Goal: Transaction & Acquisition: Obtain resource

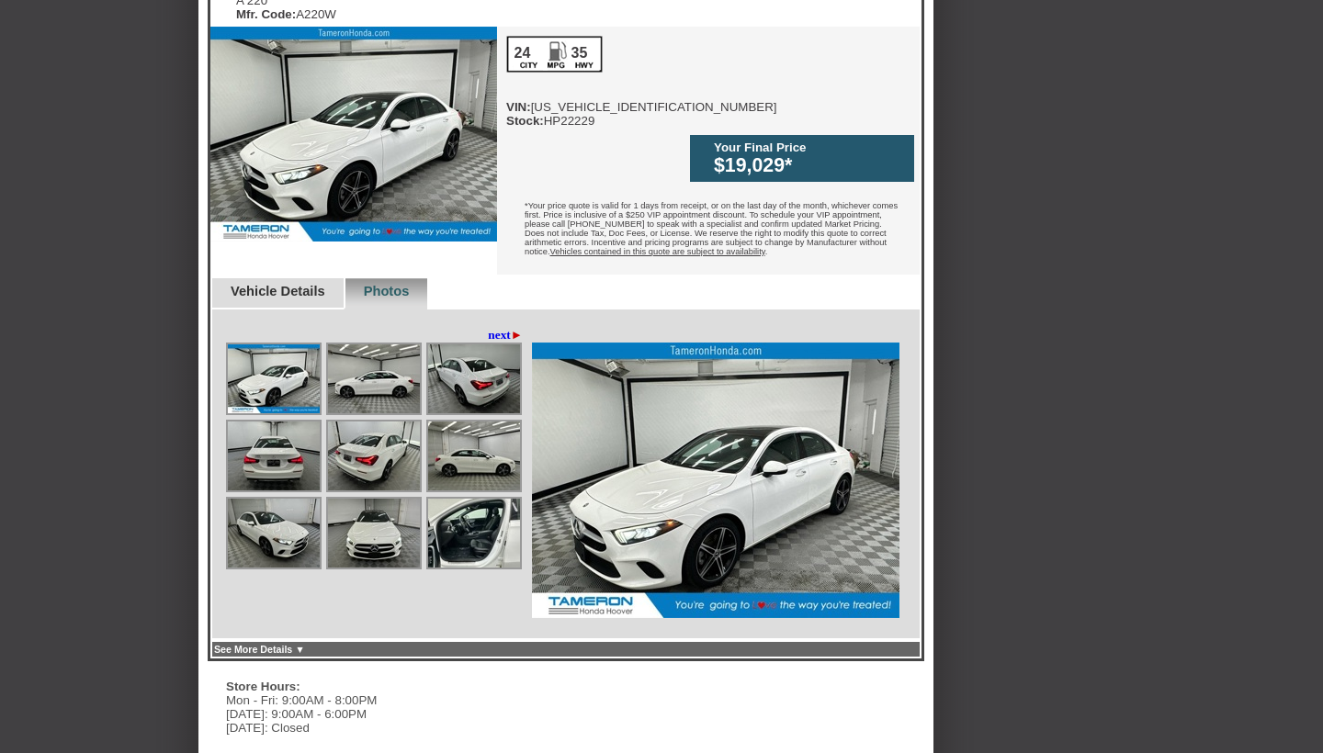
scroll to position [588, 0]
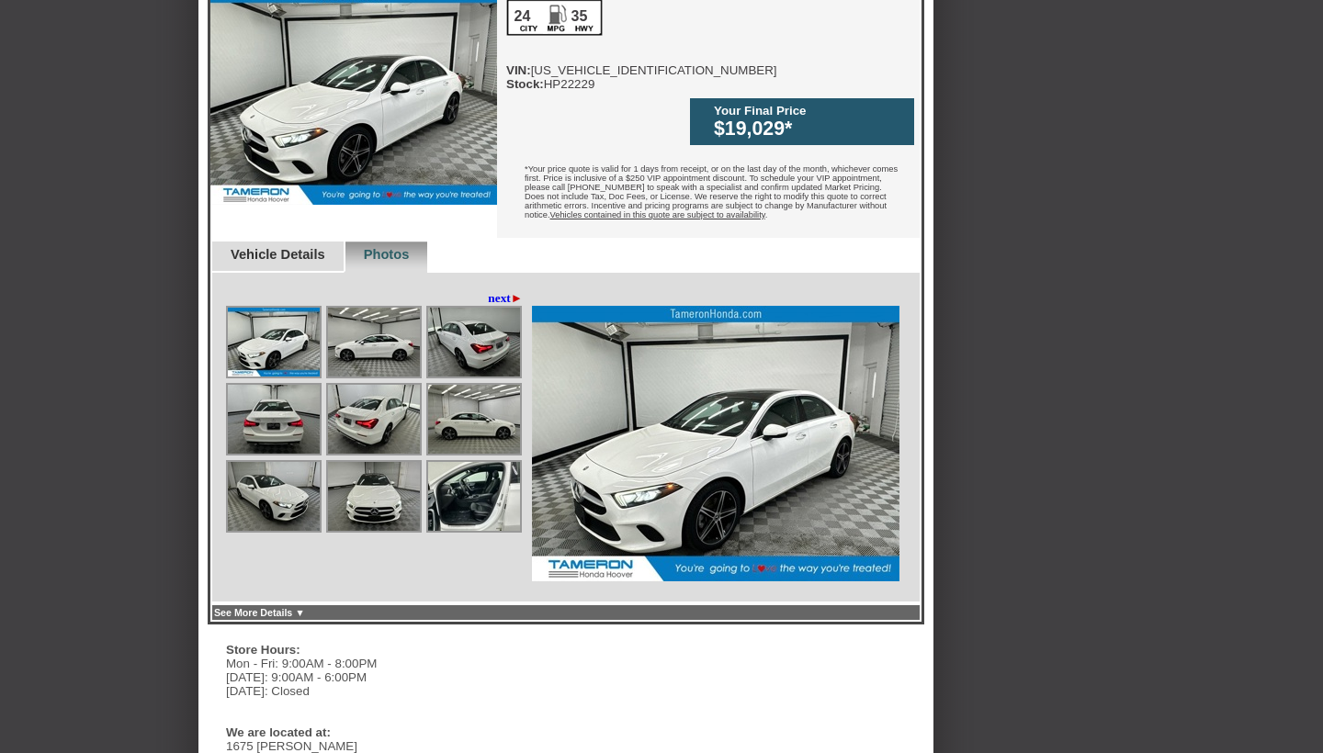
click at [453, 315] on img at bounding box center [474, 342] width 92 height 69
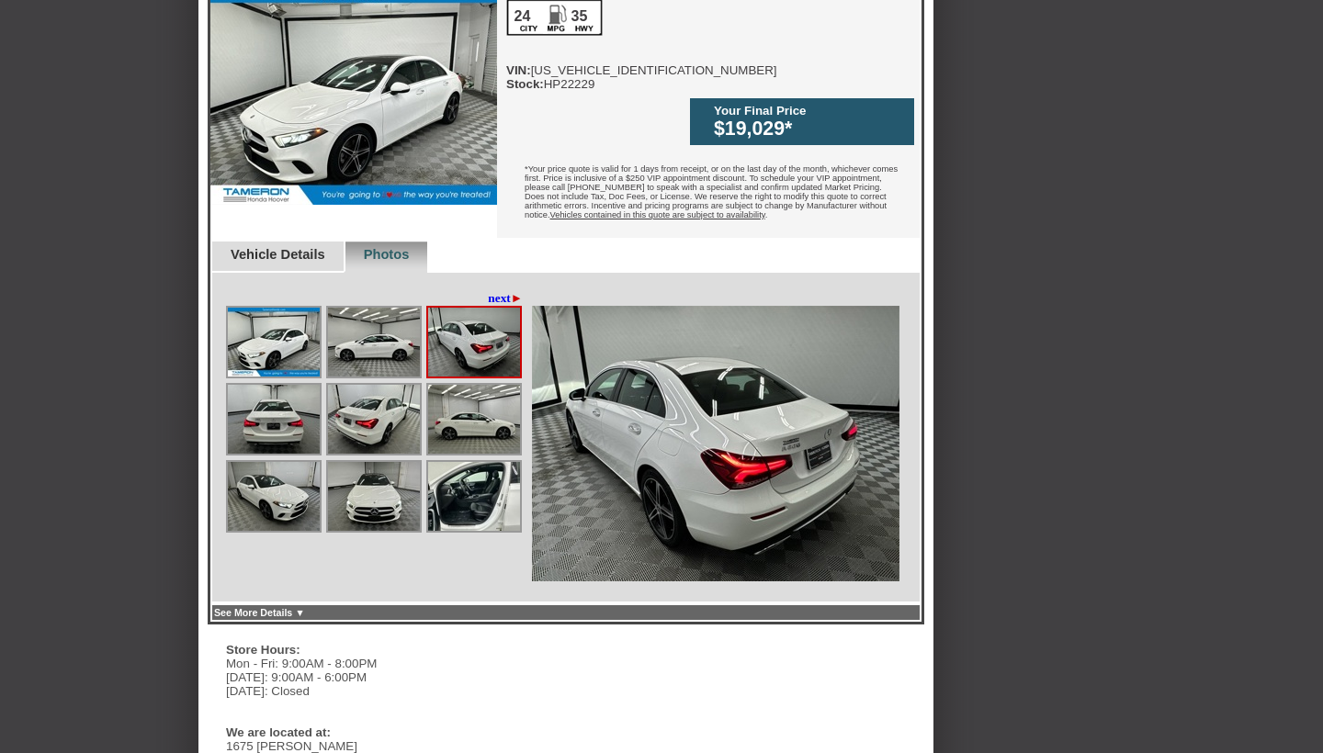
click at [379, 314] on img at bounding box center [374, 342] width 92 height 69
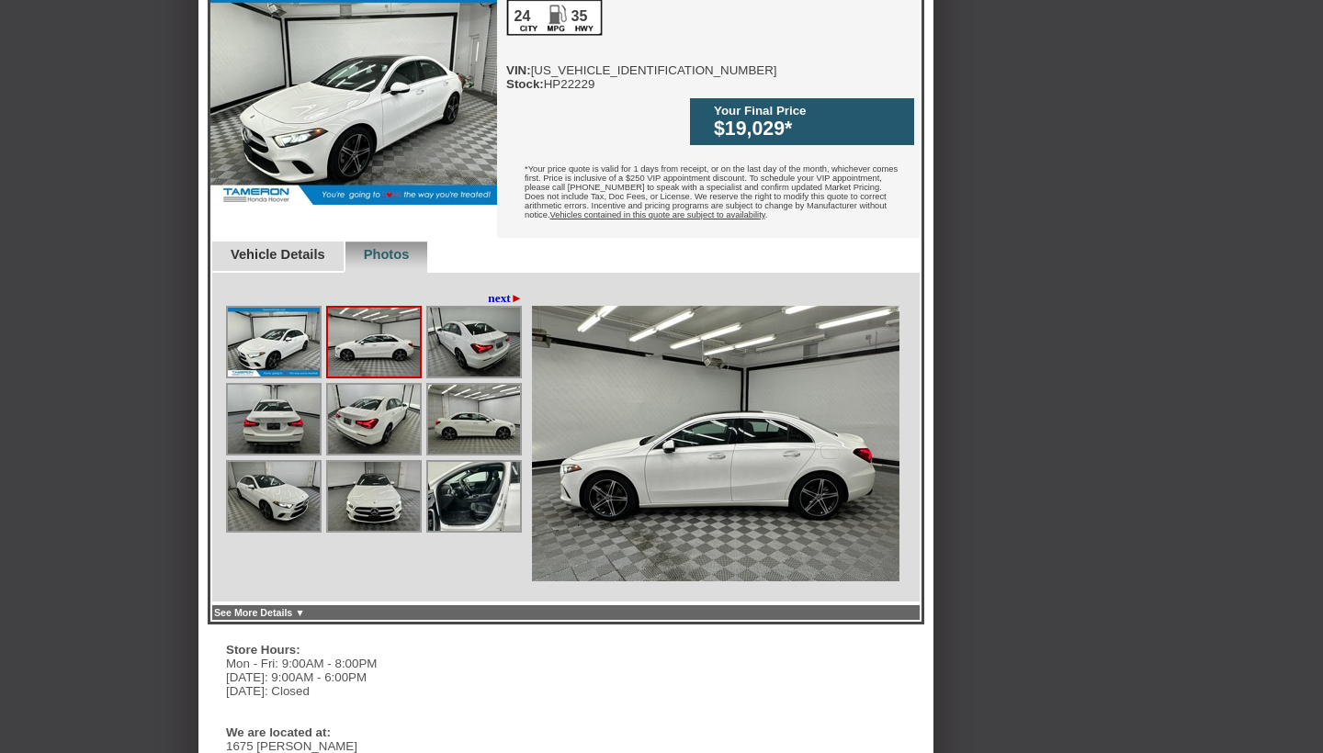
click at [267, 316] on img at bounding box center [274, 342] width 92 height 69
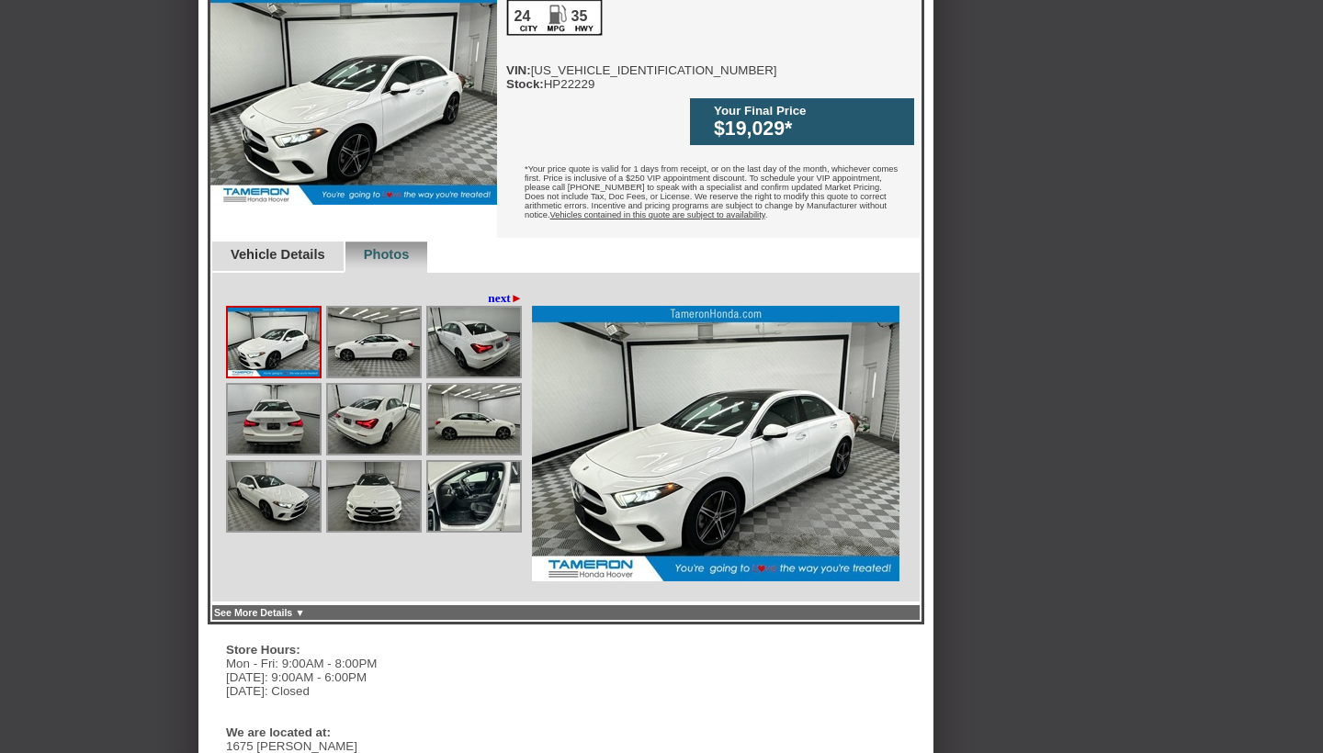
click at [337, 428] on div at bounding box center [374, 419] width 96 height 73
click at [379, 413] on img at bounding box center [374, 419] width 92 height 69
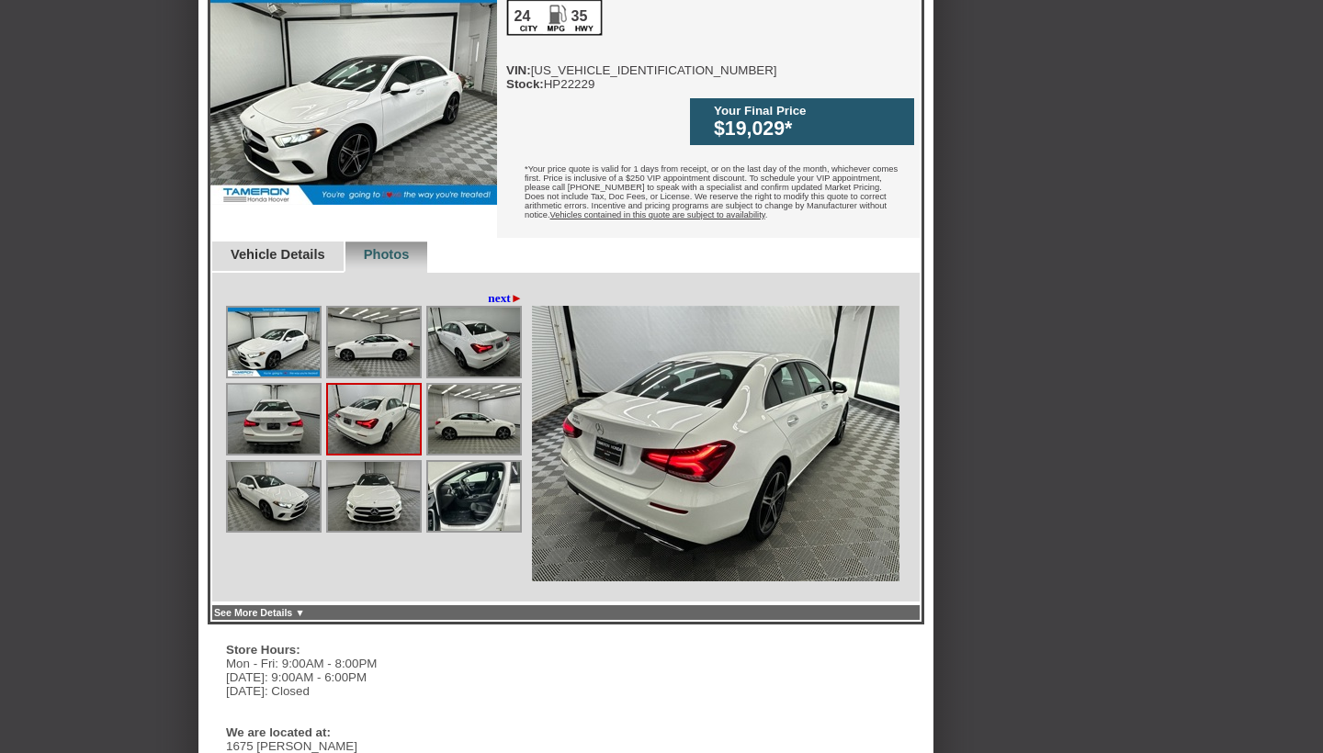
click at [467, 470] on img at bounding box center [474, 496] width 92 height 69
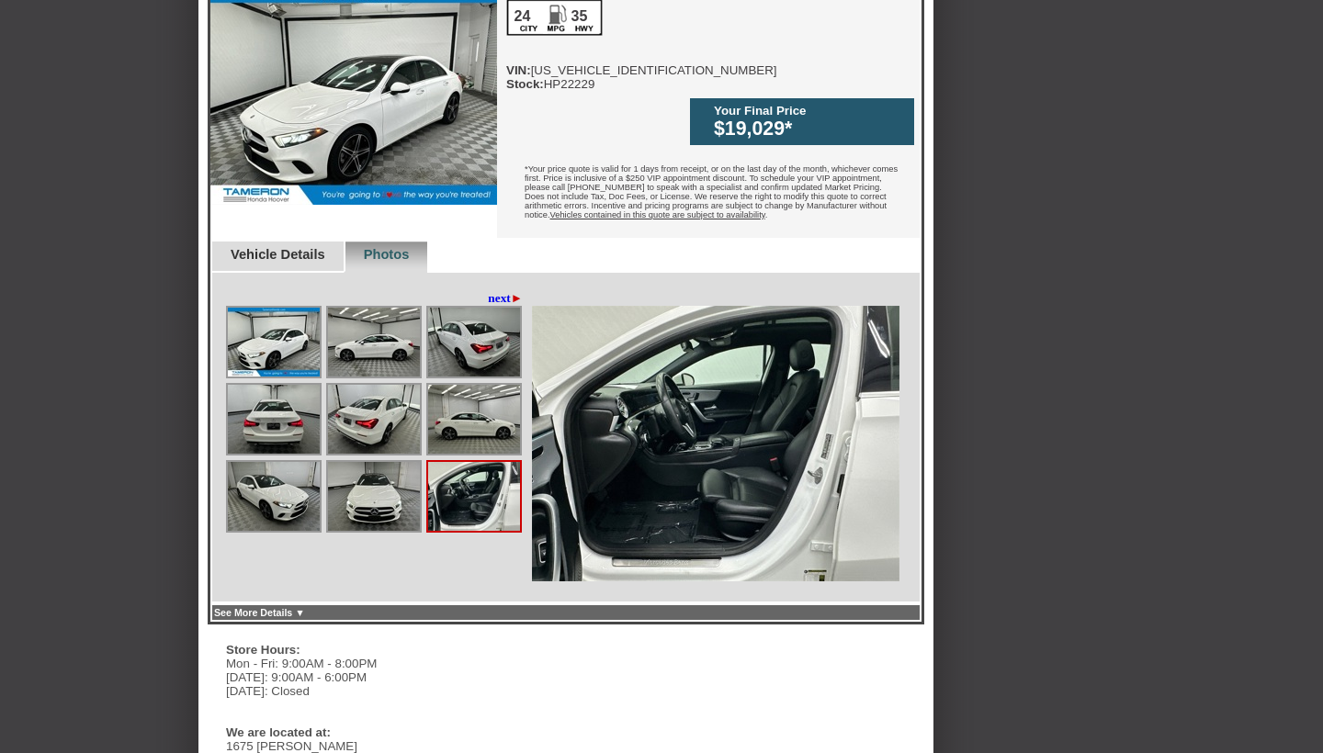
click at [411, 391] on img at bounding box center [374, 419] width 92 height 69
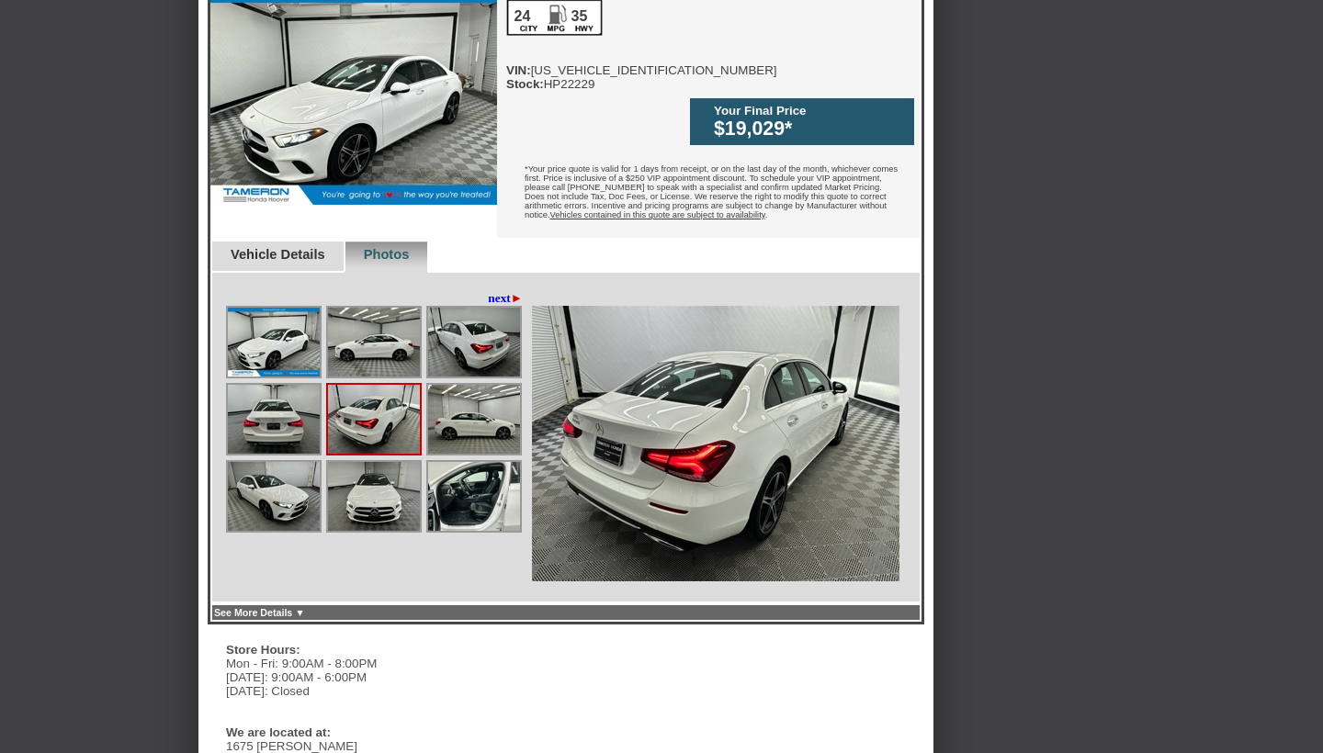
click at [497, 291] on link "next ►" at bounding box center [505, 298] width 35 height 15
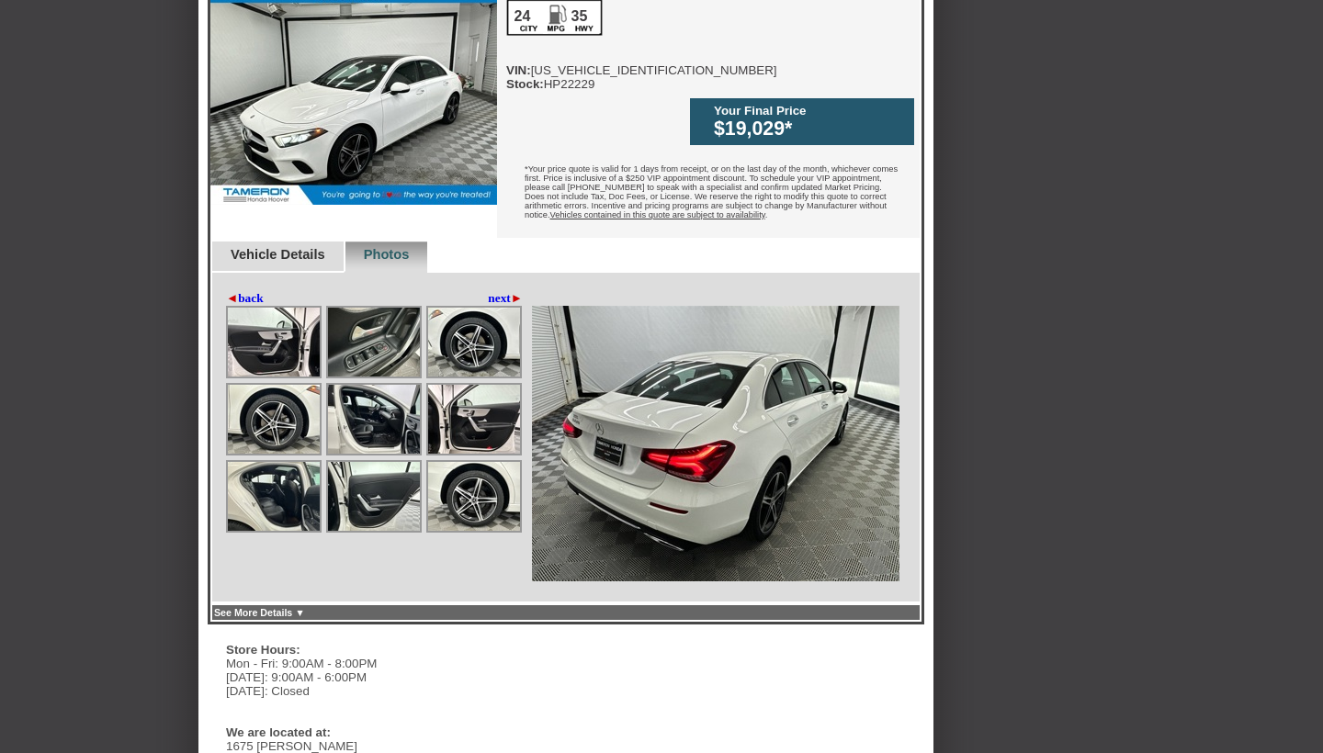
click at [497, 291] on link "next ►" at bounding box center [505, 298] width 35 height 15
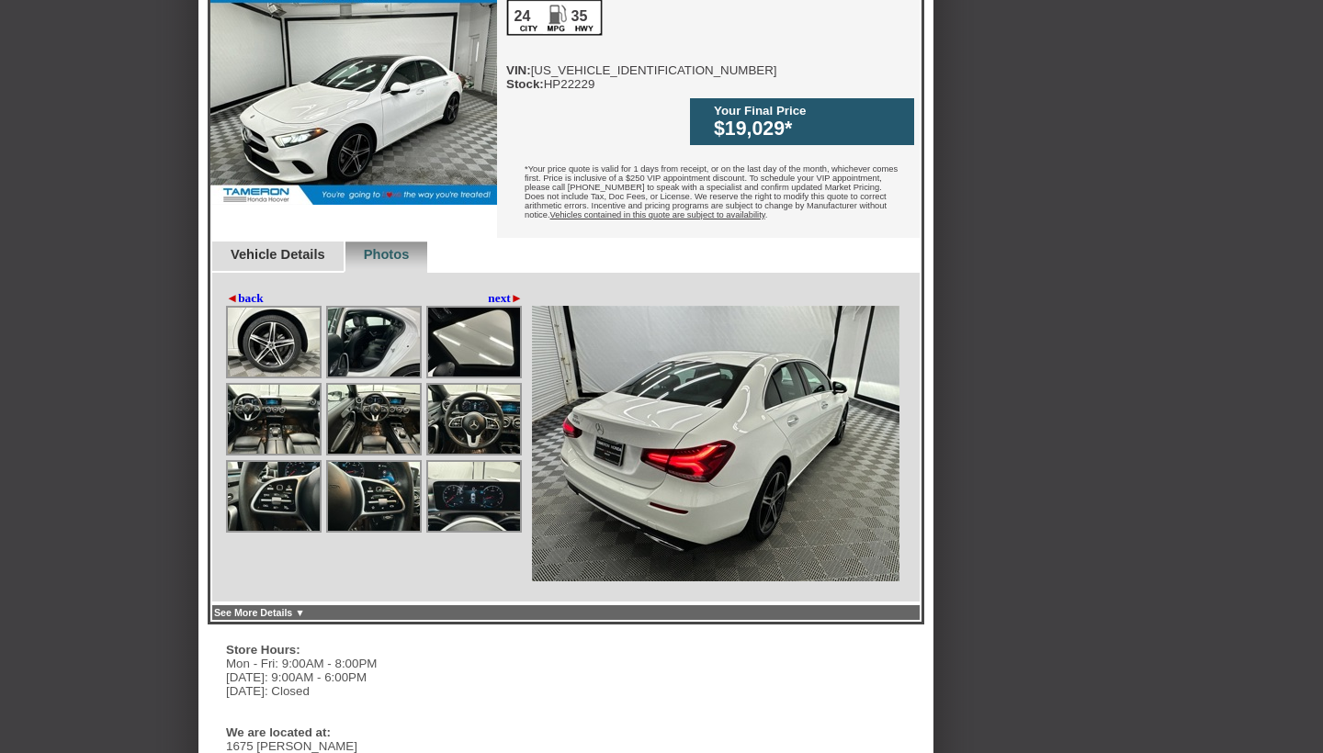
click at [389, 431] on div at bounding box center [376, 422] width 301 height 232
click at [389, 385] on img at bounding box center [374, 419] width 92 height 69
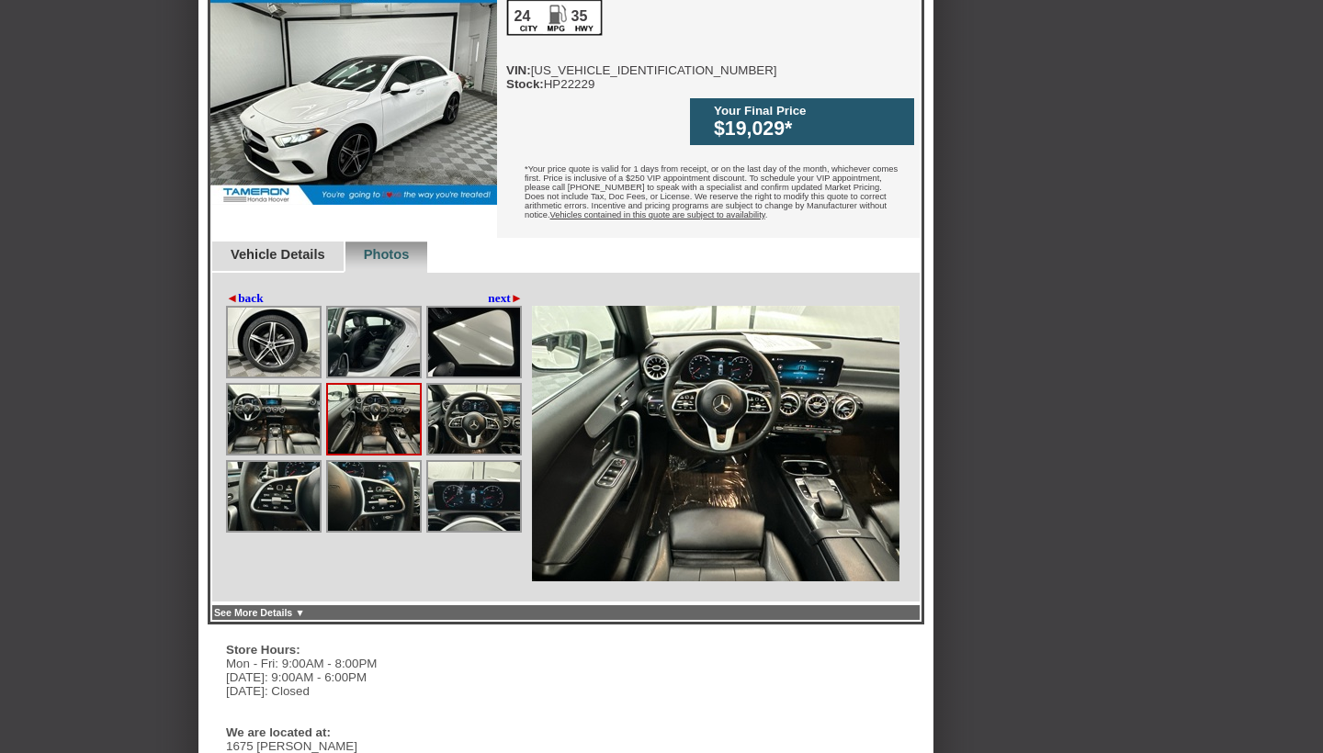
click at [502, 291] on link "next ►" at bounding box center [505, 298] width 35 height 15
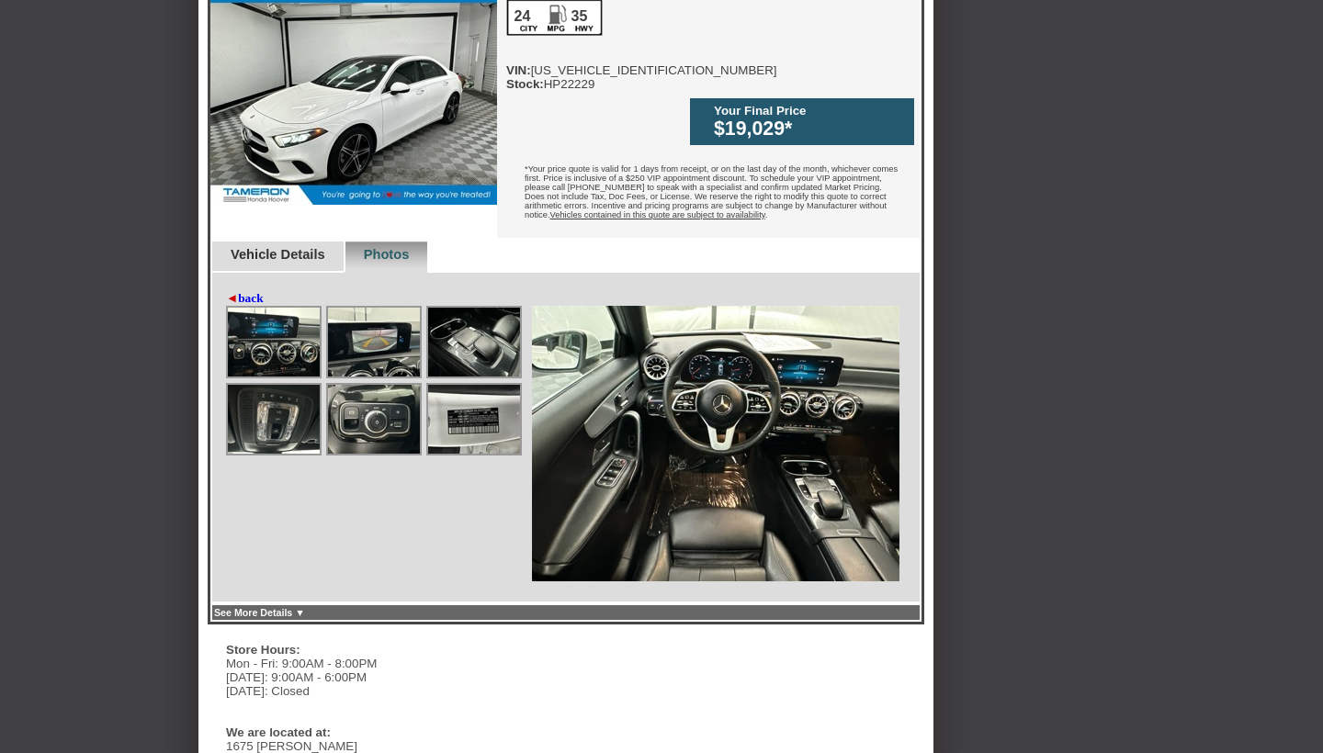
click at [271, 329] on img at bounding box center [274, 342] width 92 height 69
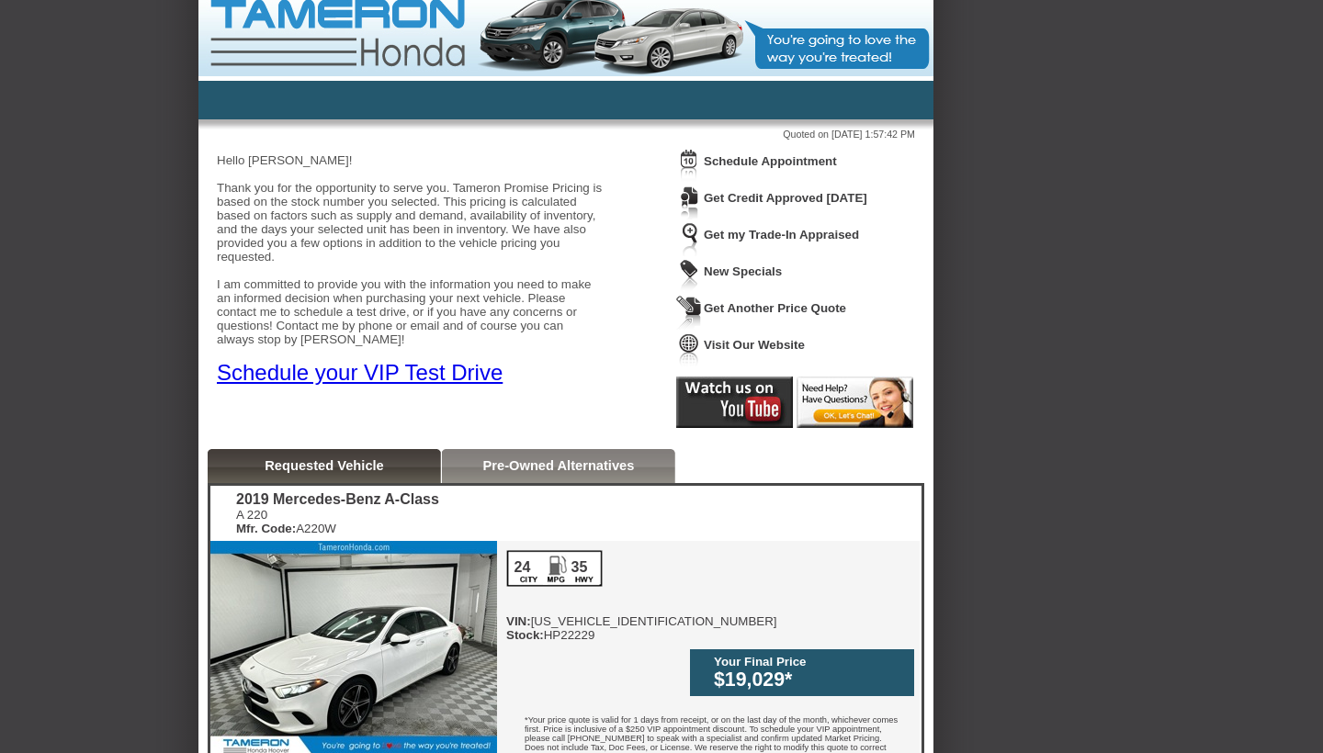
scroll to position [0, 0]
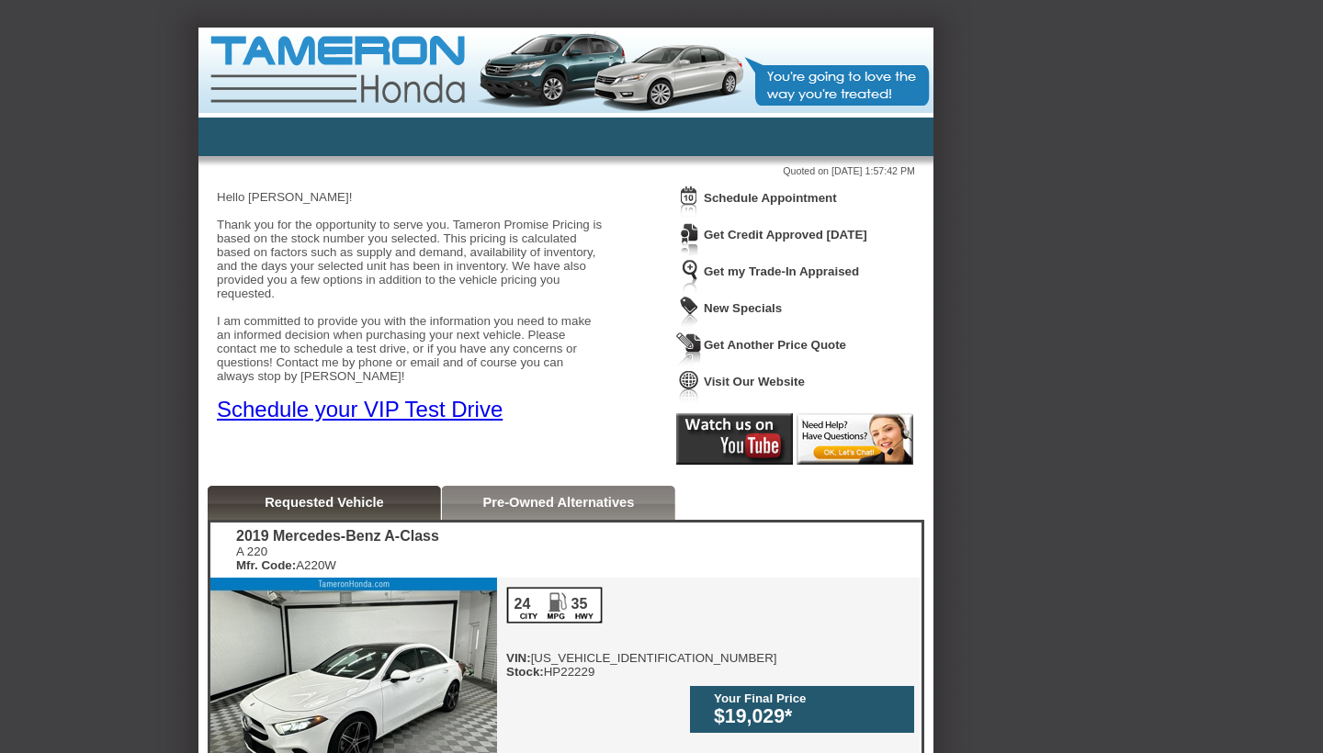
click at [766, 349] on link "Get Another Price Quote" at bounding box center [775, 345] width 142 height 14
click at [742, 380] on link "Visit Our Website" at bounding box center [754, 382] width 101 height 14
